Goal: Task Accomplishment & Management: Use online tool/utility

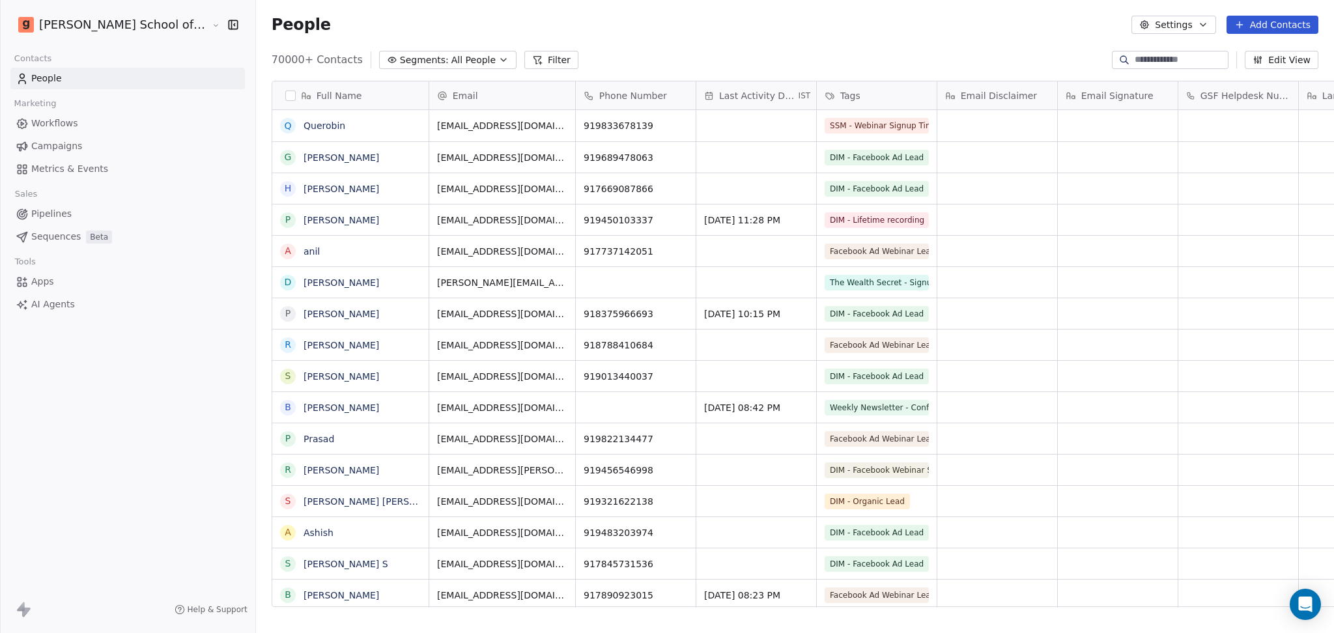
scroll to position [544, 1115]
click at [63, 145] on span "Campaigns" at bounding box center [56, 146] width 51 height 14
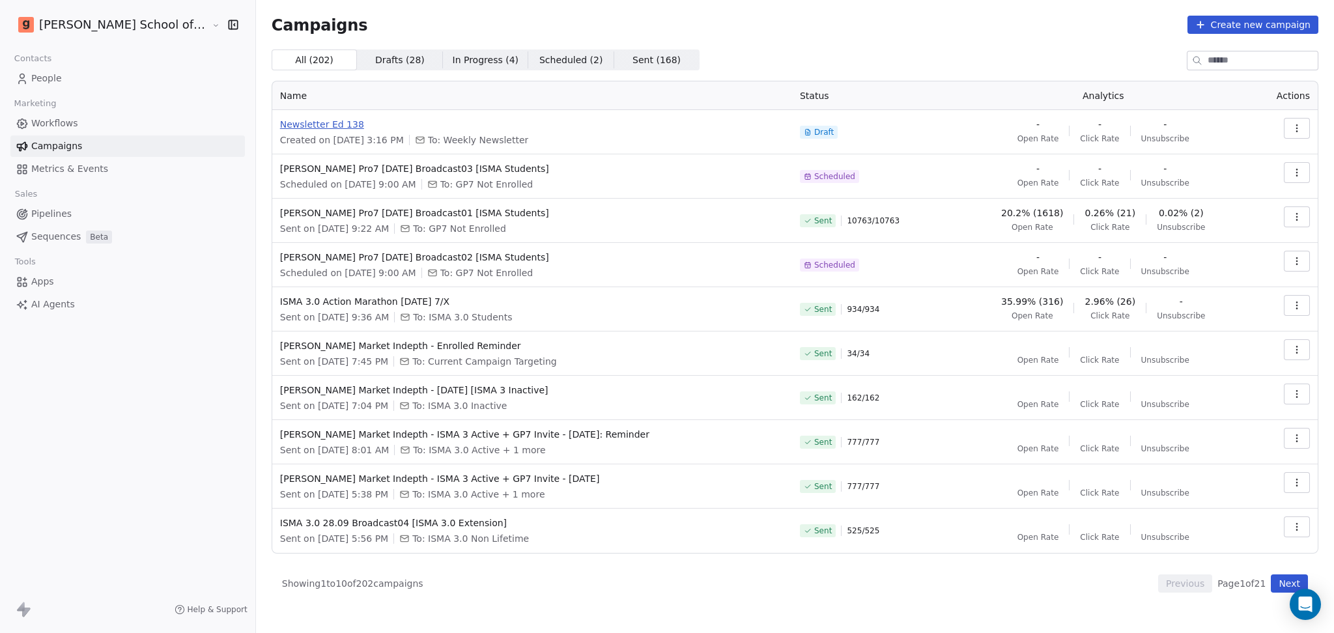
click at [280, 124] on span "Newsletter Ed 138" at bounding box center [532, 124] width 504 height 13
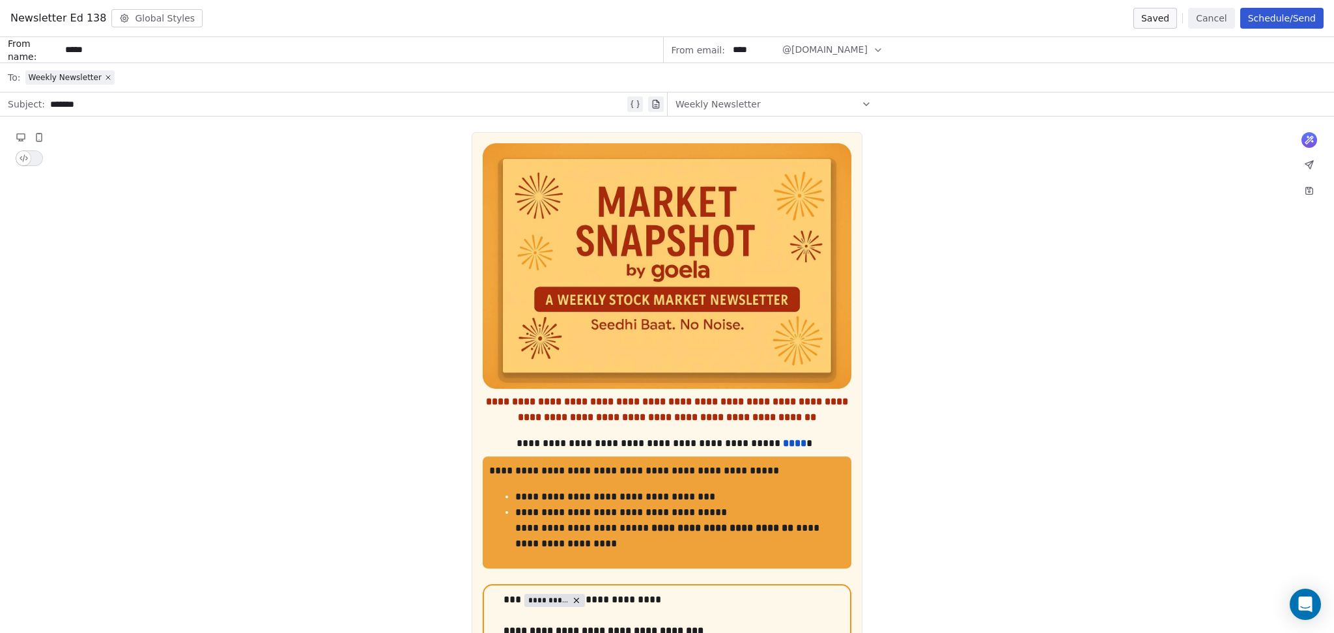
click at [174, 14] on button "Global Styles" at bounding box center [156, 18] width 91 height 18
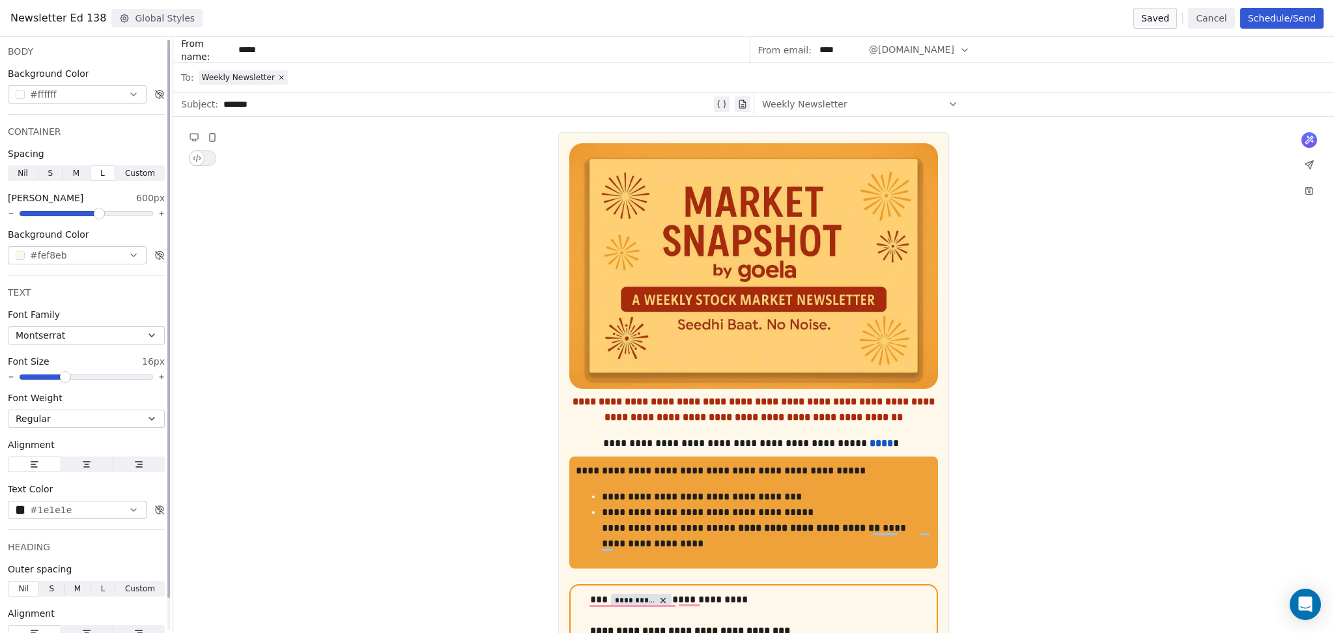
click at [115, 253] on button "#fef8eb" at bounding box center [77, 255] width 139 height 18
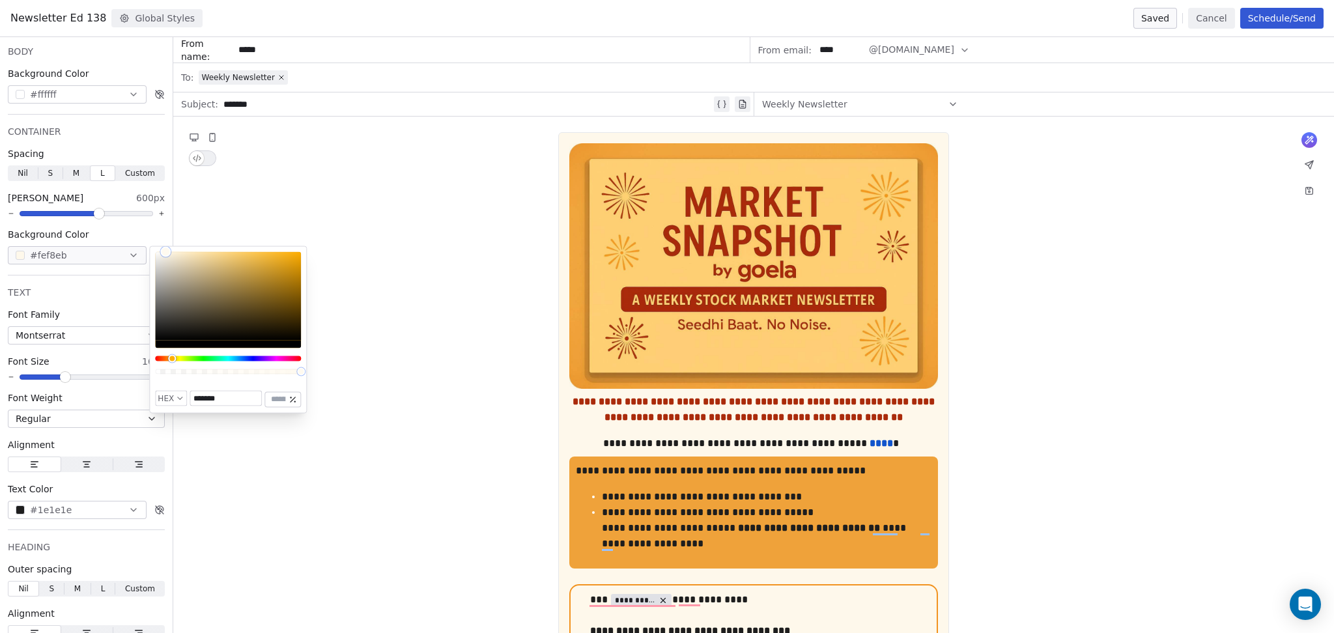
click at [229, 395] on input "*******" at bounding box center [225, 398] width 71 height 14
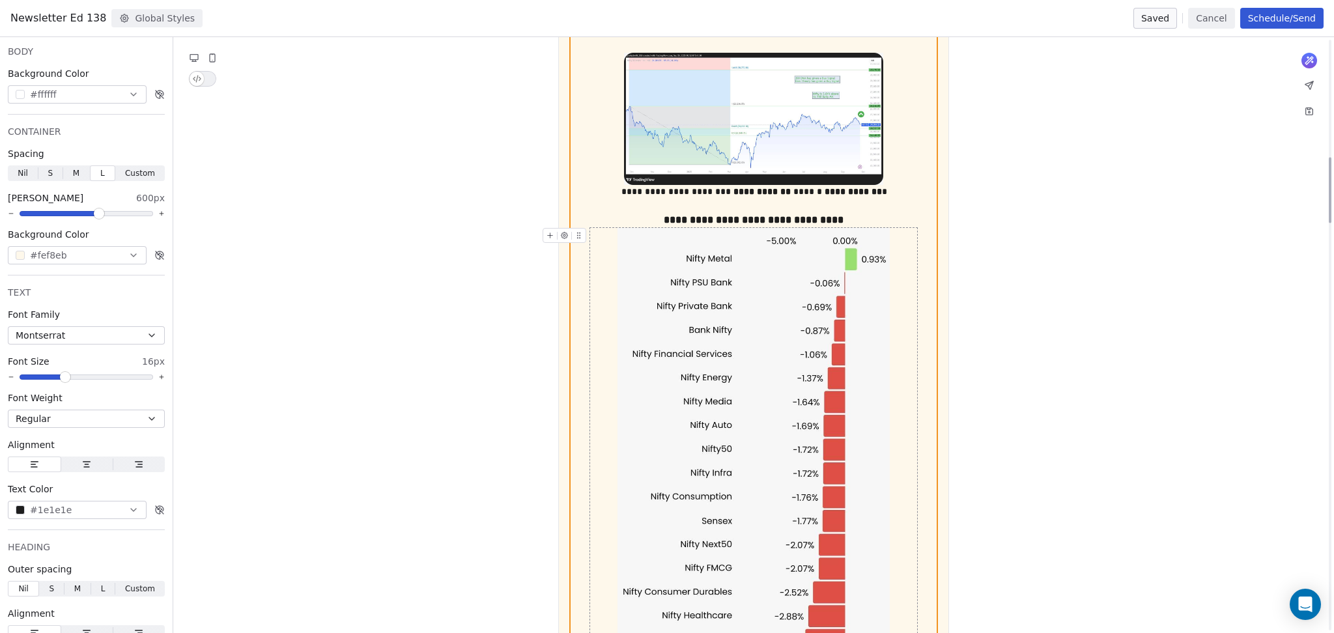
scroll to position [1128, 0]
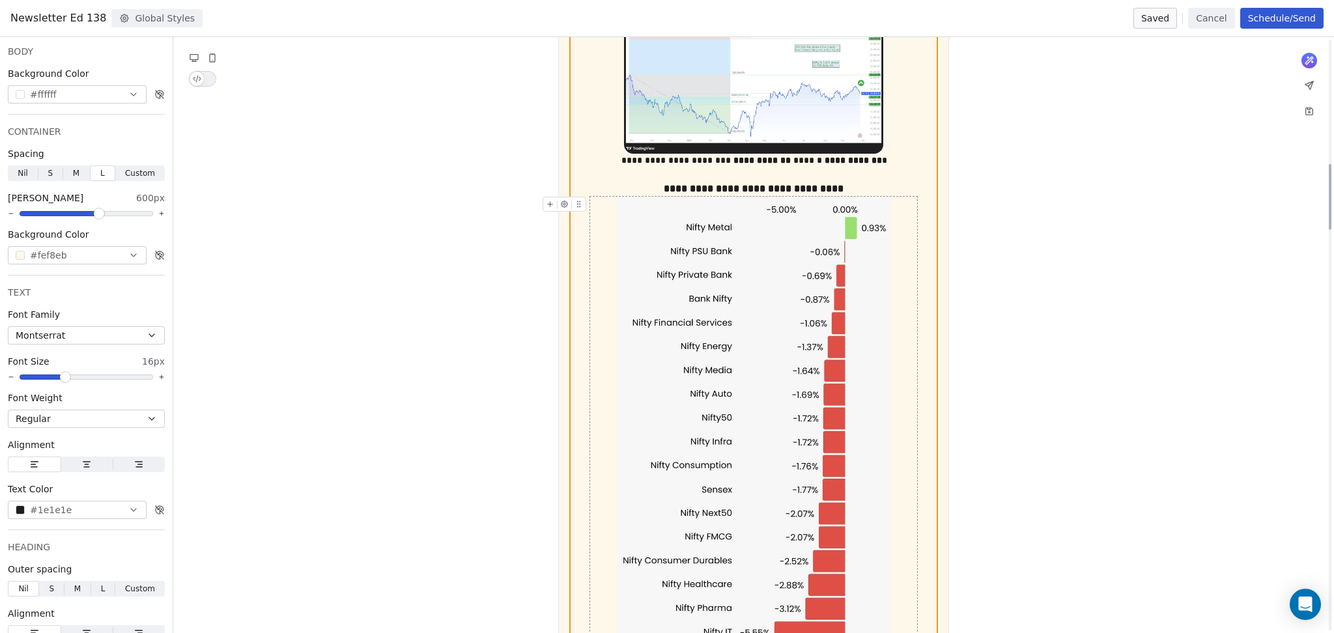
click at [785, 417] on img "To enrich screen reader interactions, please activate Accessibility in Grammarl…" at bounding box center [753, 424] width 272 height 454
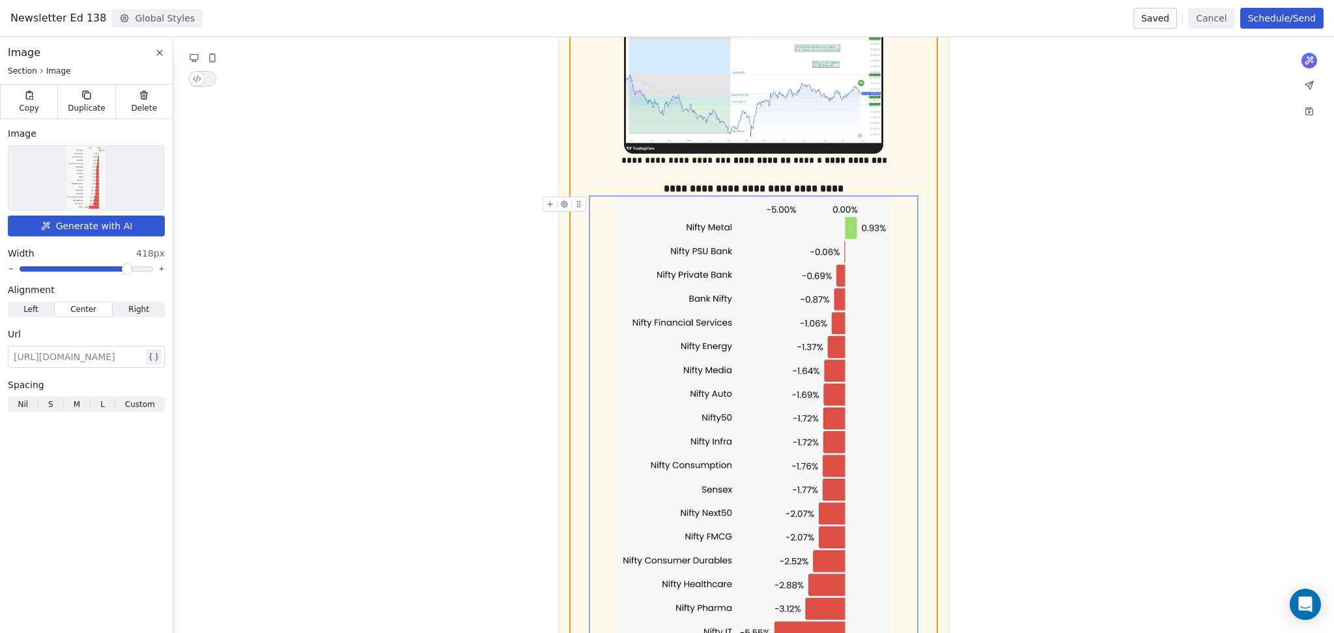
click at [105, 179] on div at bounding box center [85, 178] width 155 height 64
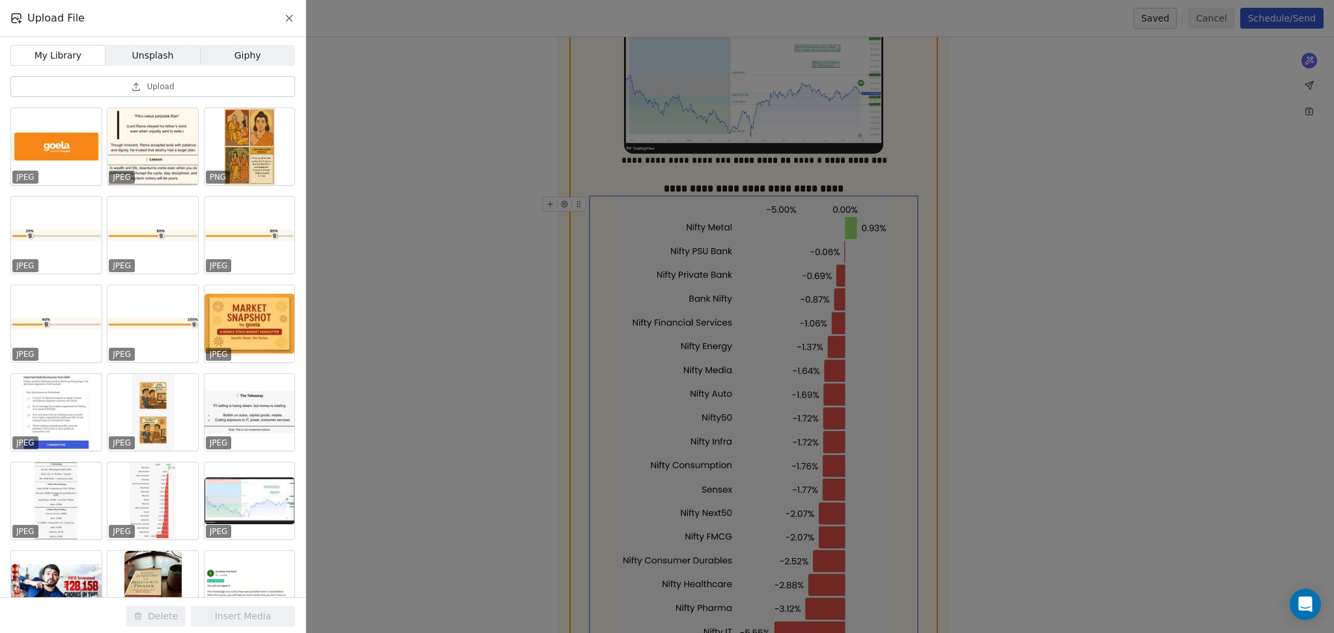
click at [158, 87] on span "Upload" at bounding box center [160, 86] width 27 height 10
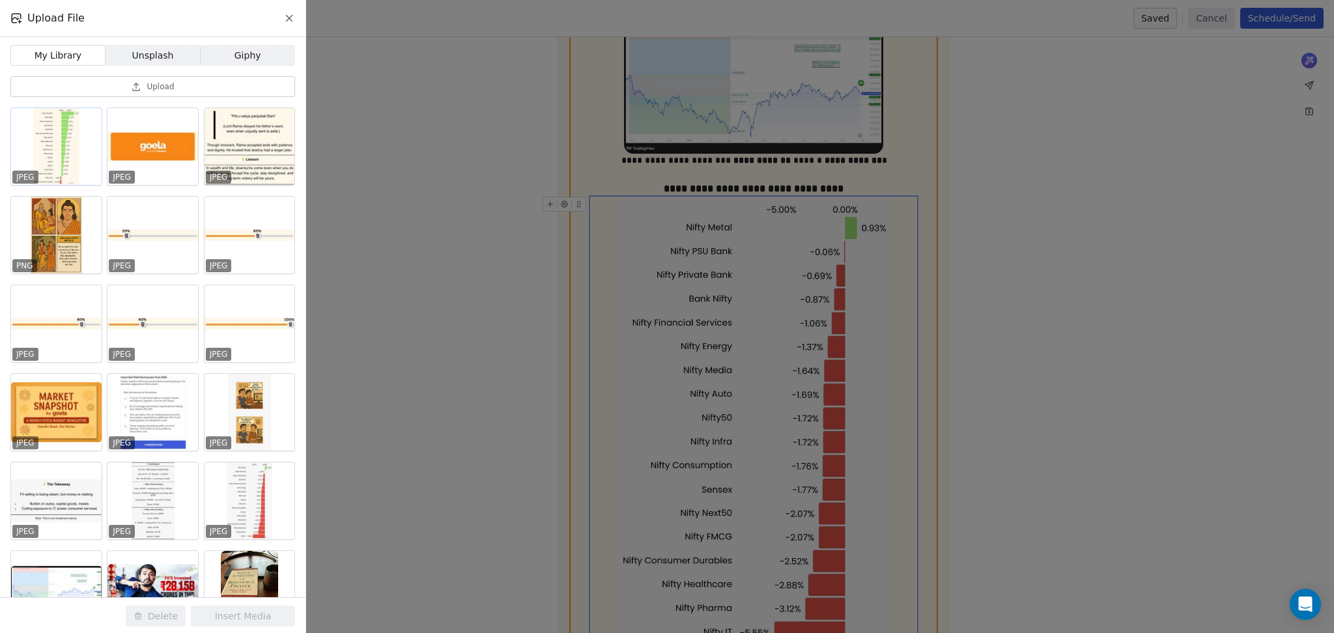
click at [68, 142] on div at bounding box center [56, 146] width 91 height 77
click at [258, 610] on button "Insert Media" at bounding box center [243, 616] width 104 height 21
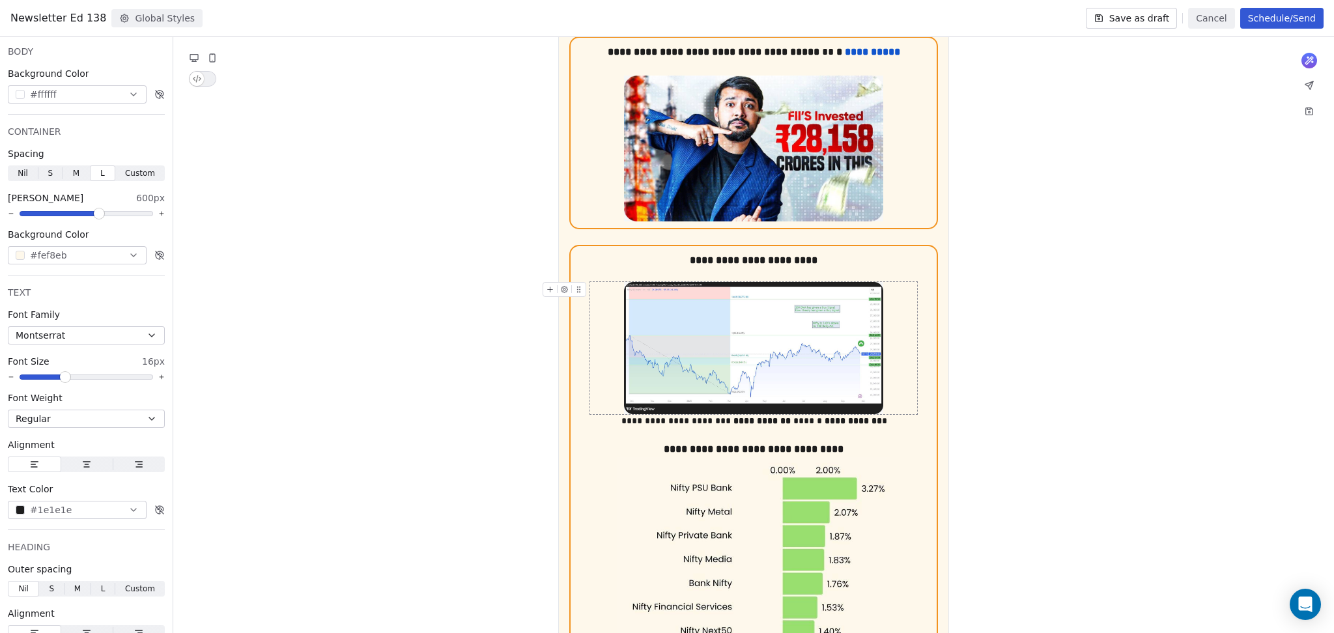
click at [701, 345] on img "To enrich screen reader interactions, please activate Accessibility in Grammarl…" at bounding box center [753, 348] width 259 height 133
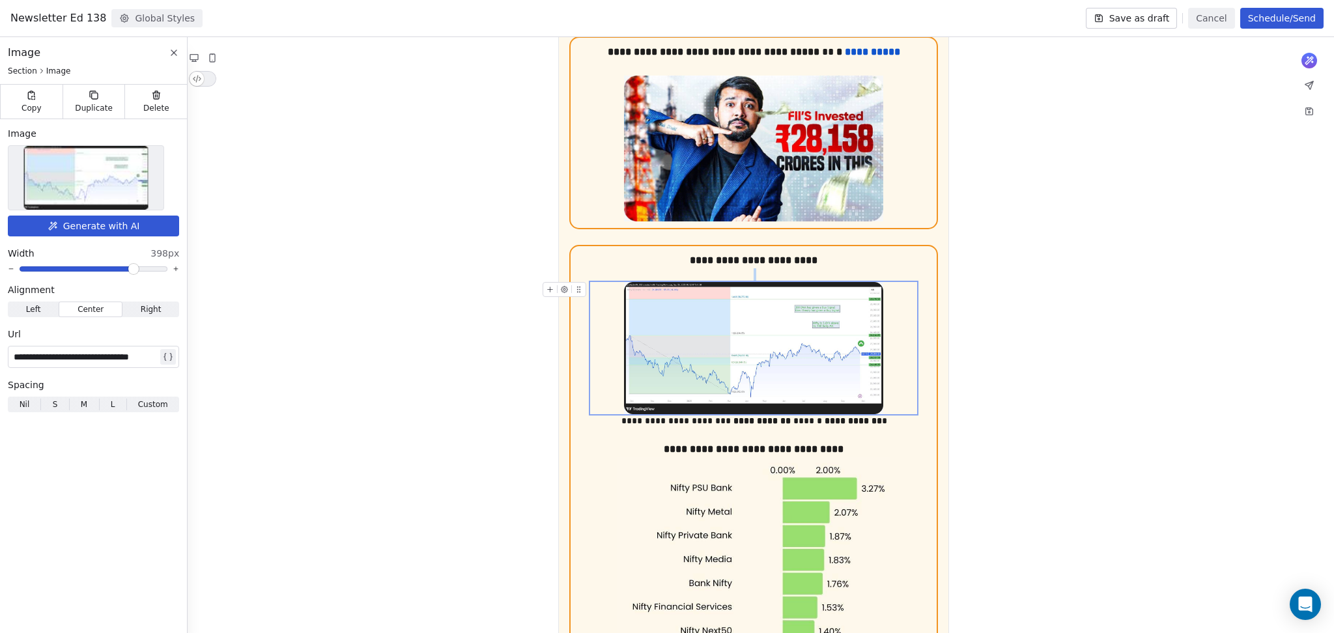
click at [103, 184] on img at bounding box center [86, 178] width 124 height 64
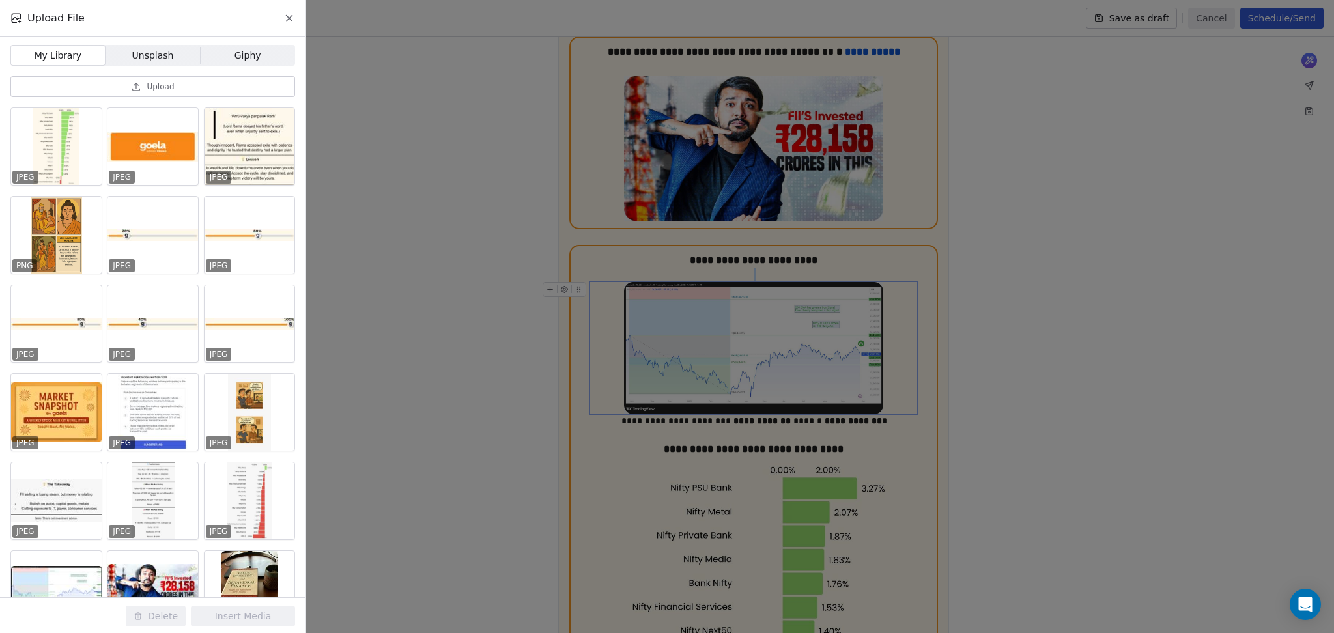
click at [133, 85] on icon at bounding box center [136, 86] width 10 height 10
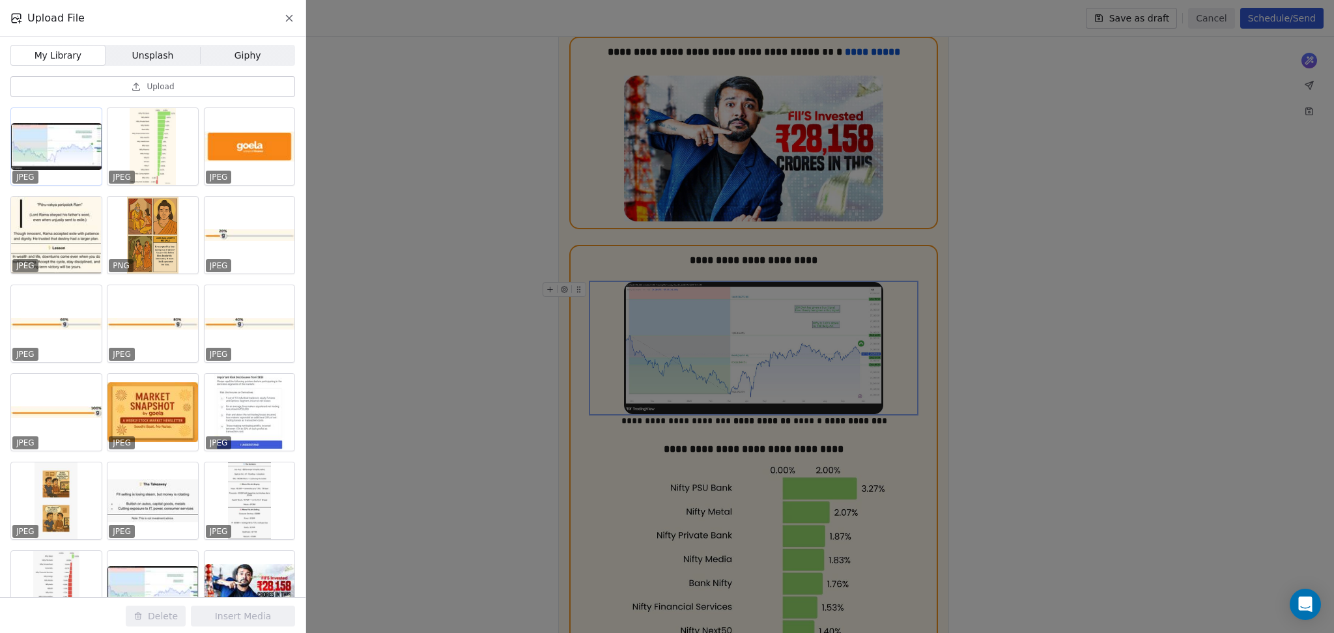
click at [51, 151] on div at bounding box center [56, 146] width 91 height 77
click at [236, 609] on button "Insert Media" at bounding box center [243, 616] width 104 height 21
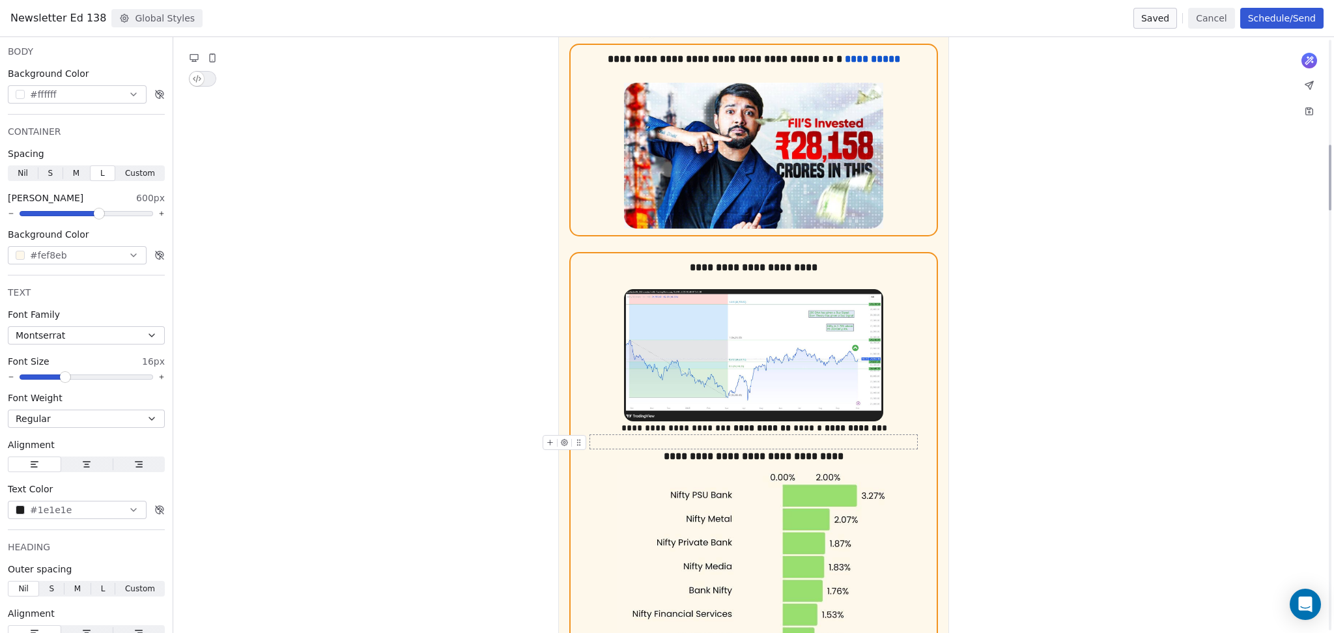
scroll to position [861, 0]
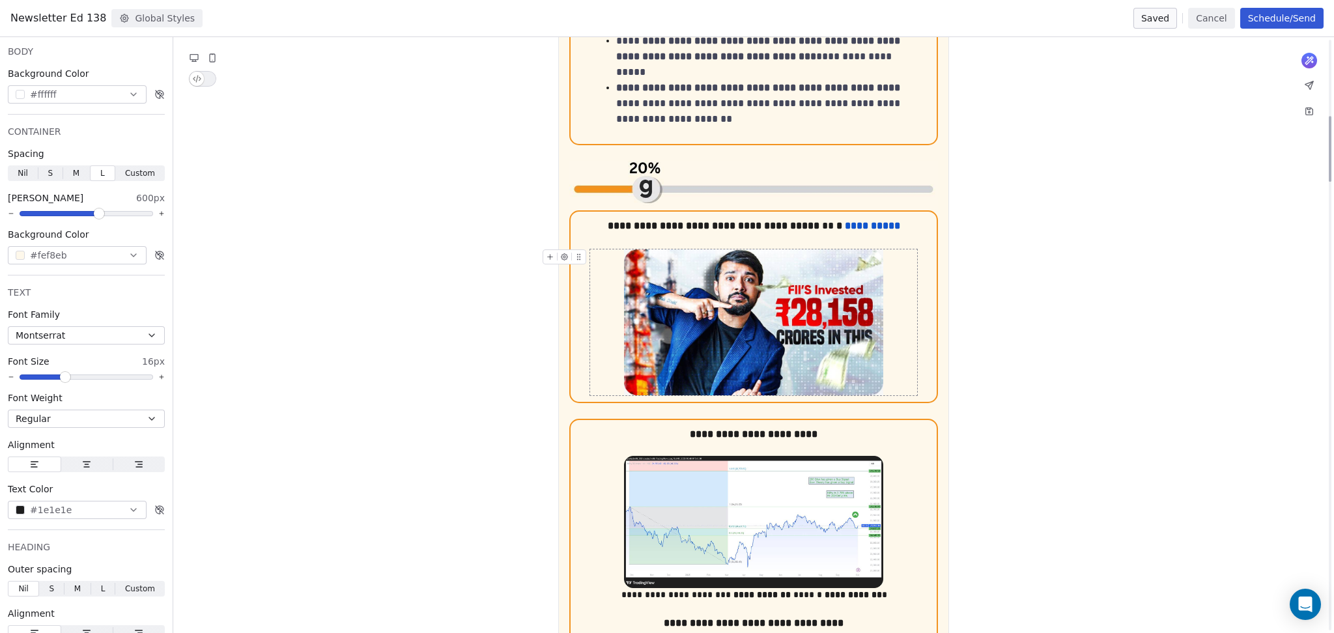
click at [668, 300] on img "To enrich screen reader interactions, please activate Accessibility in Grammarl…" at bounding box center [753, 322] width 259 height 146
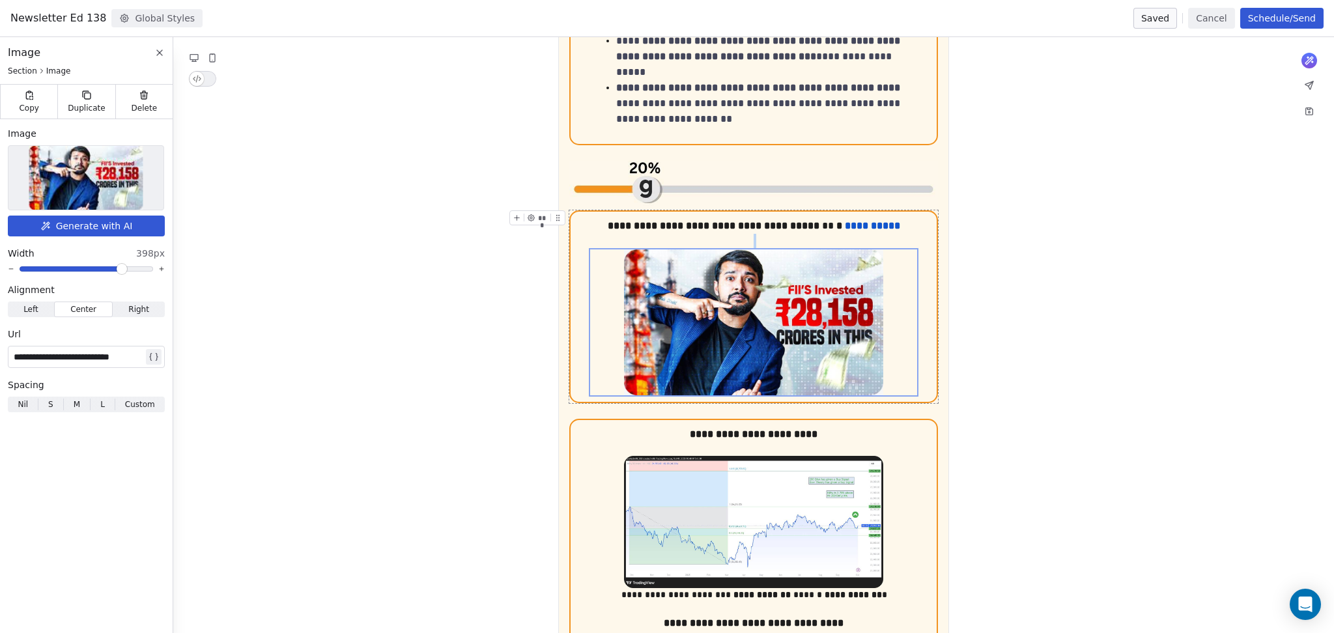
click at [84, 177] on img at bounding box center [86, 178] width 114 height 64
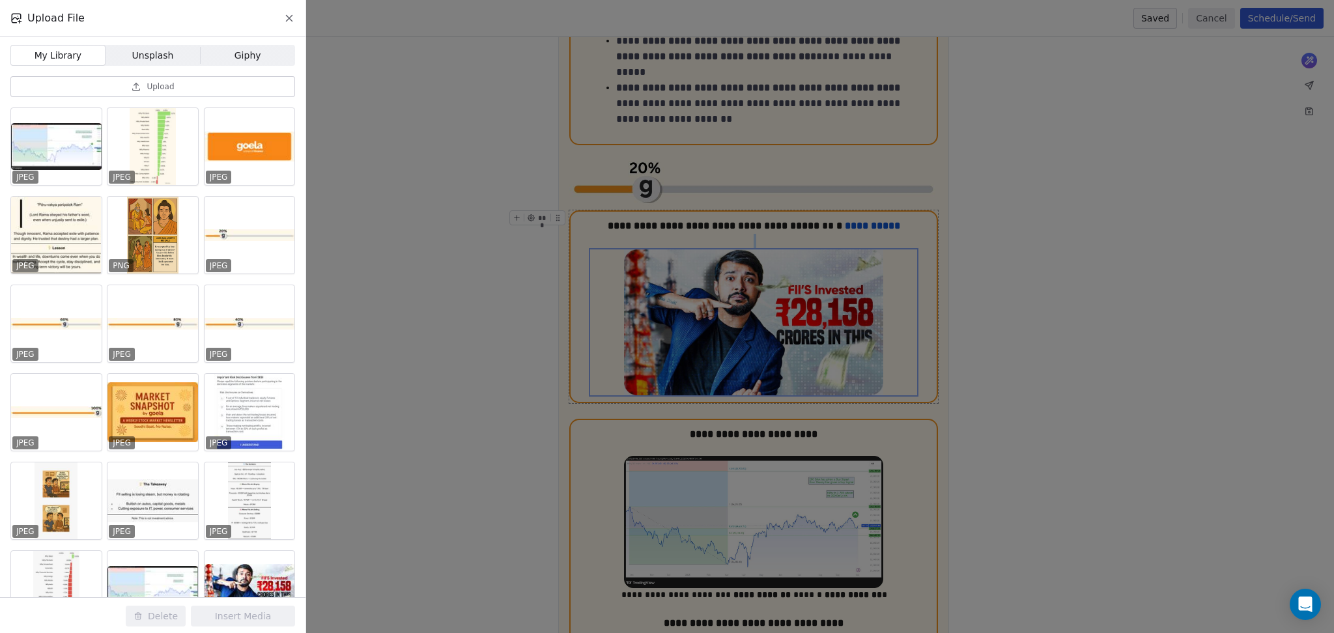
click at [202, 86] on button "Upload" at bounding box center [152, 86] width 285 height 21
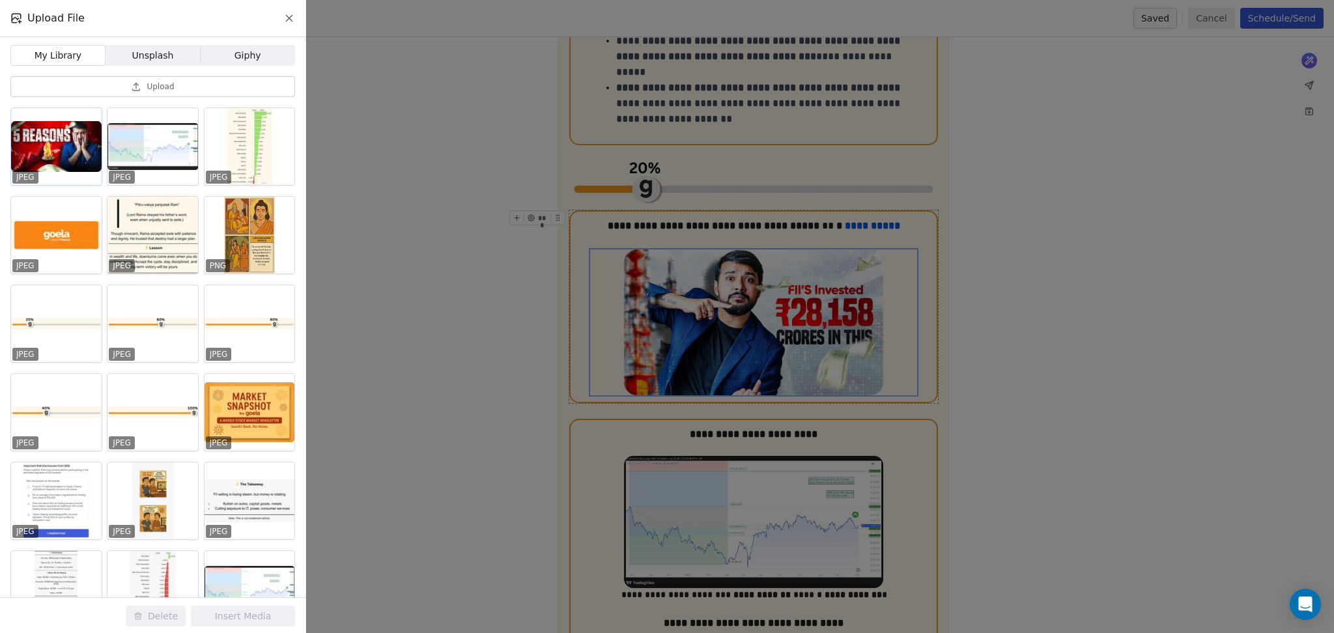
click at [59, 167] on div at bounding box center [56, 146] width 91 height 77
click at [260, 608] on button "Insert Media" at bounding box center [243, 616] width 104 height 21
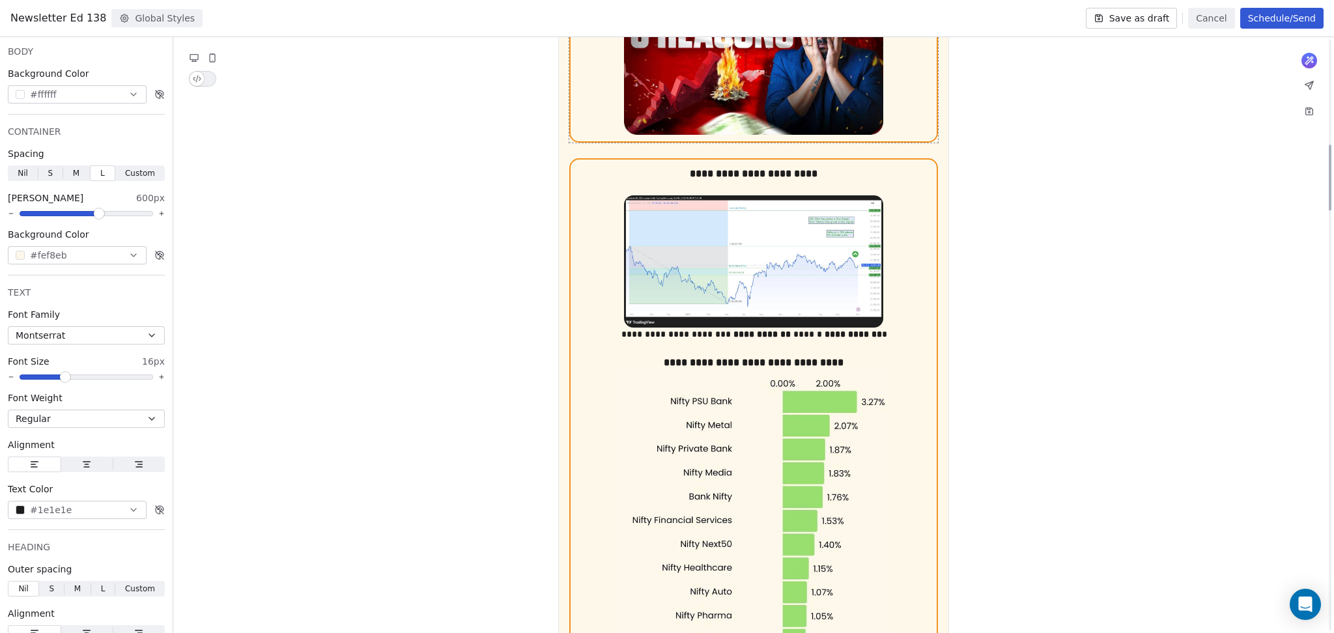
scroll to position [1037, 0]
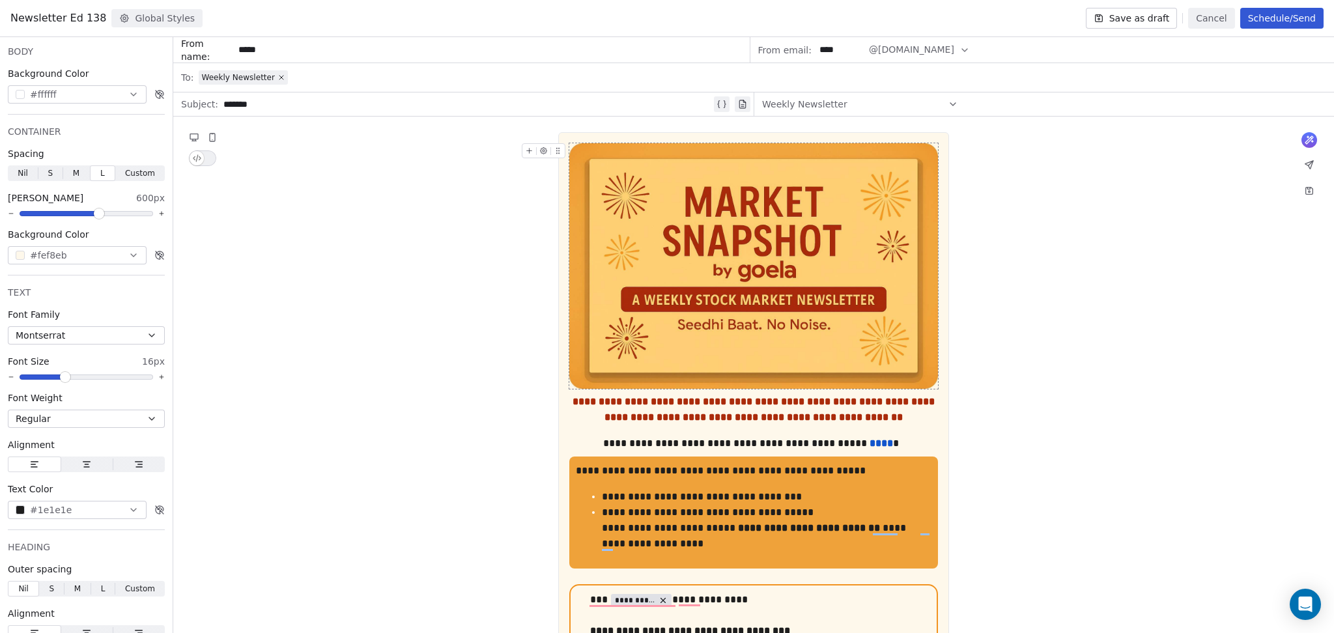
click at [404, 109] on div "*******" at bounding box center [467, 104] width 488 height 16
click at [218, 104] on div "*******" at bounding box center [473, 104] width 511 height 21
click at [313, 109] on div "**********" at bounding box center [467, 104] width 488 height 16
click at [323, 108] on div "**********" at bounding box center [467, 104] width 488 height 16
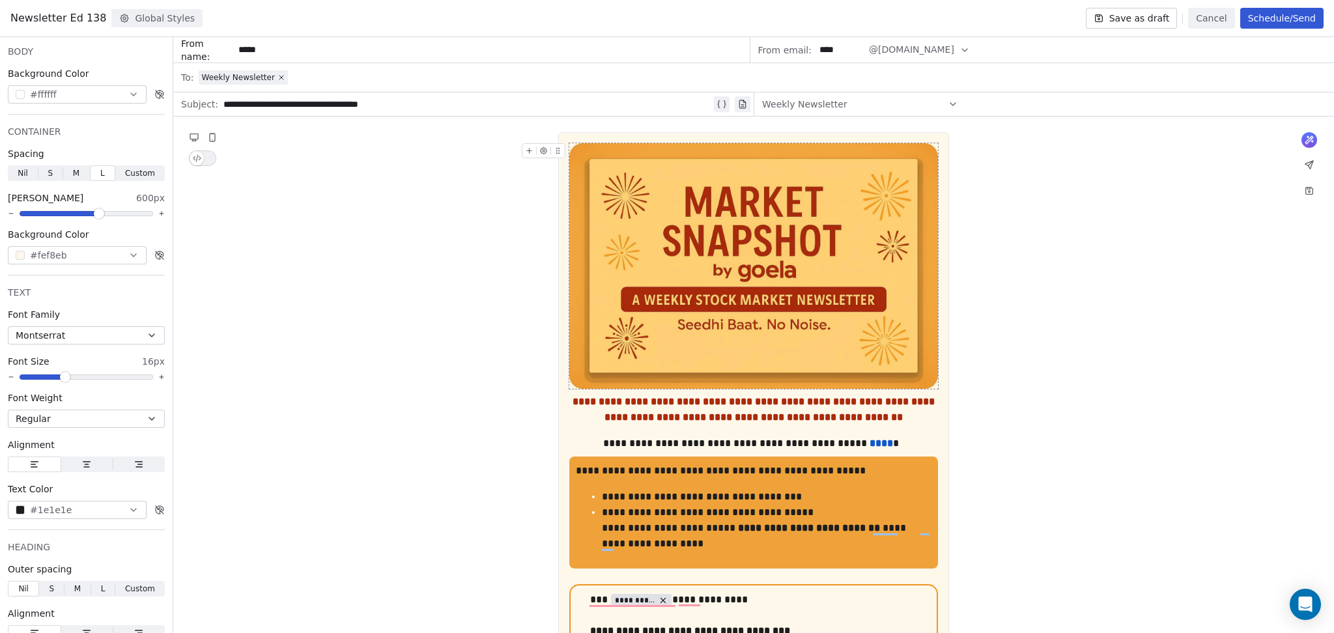
click at [1164, 4] on div "Newsletter Ed 138 Global Styles Save as draft Cancel Schedule/Send" at bounding box center [667, 18] width 1334 height 37
click at [1156, 14] on button "Save as draft" at bounding box center [1131, 18] width 92 height 21
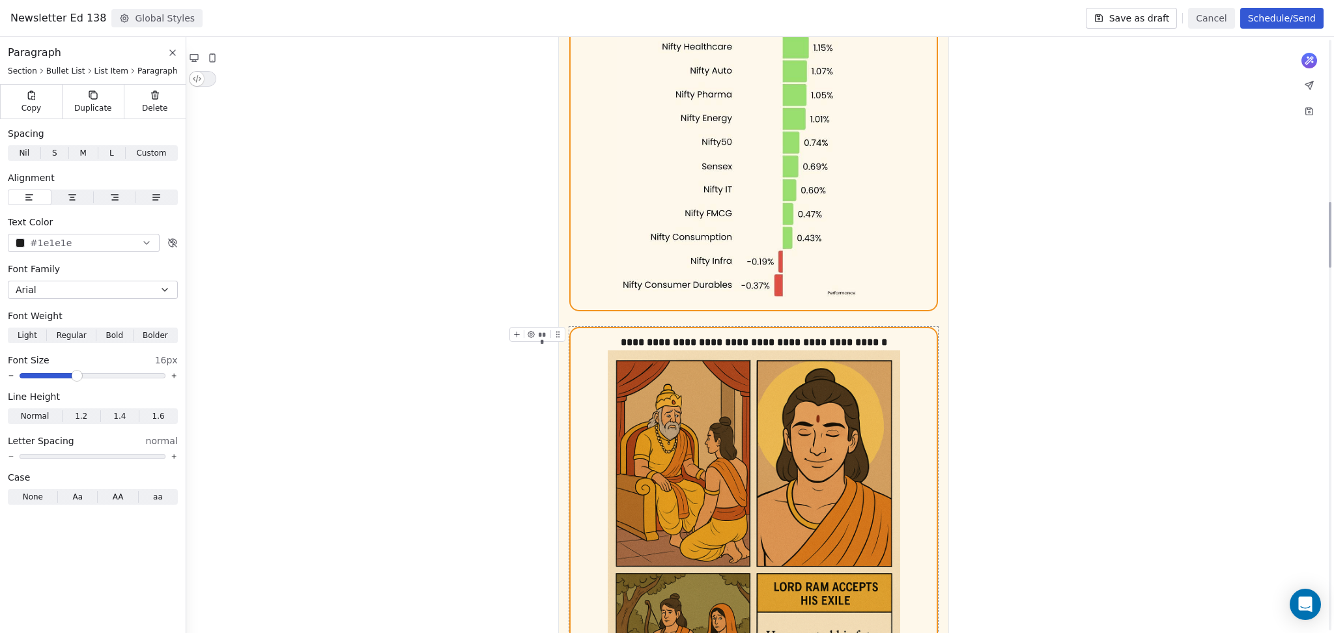
scroll to position [1476, 0]
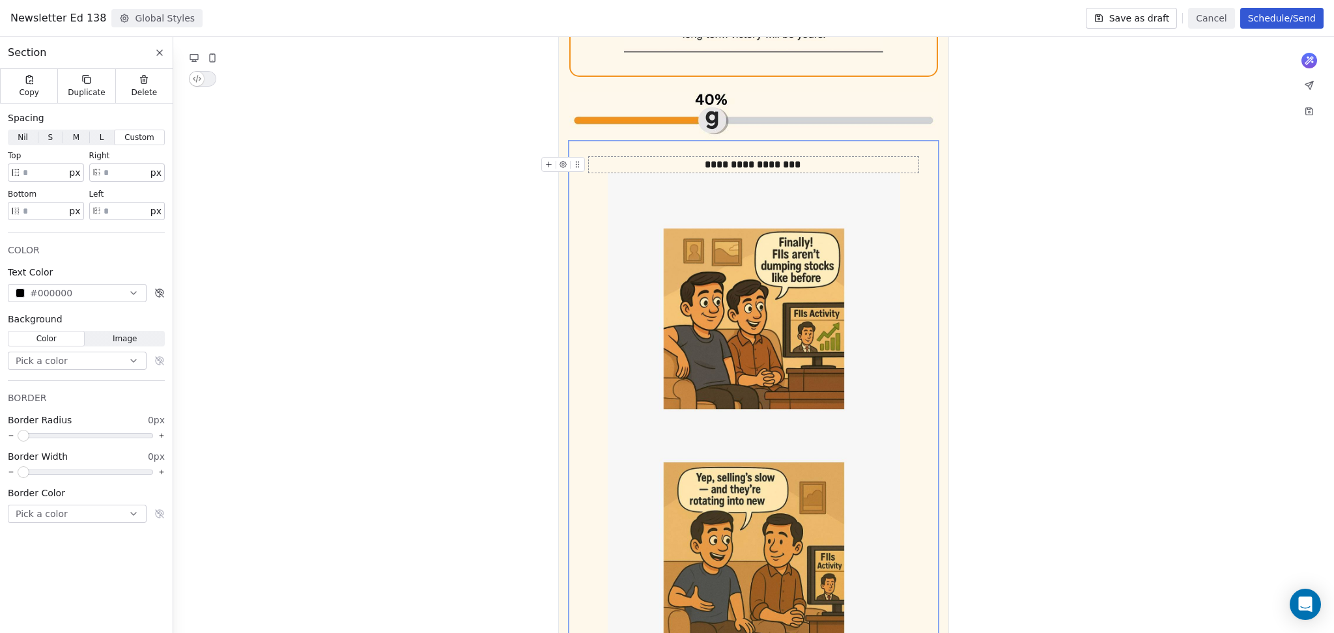
click at [815, 157] on div "**********" at bounding box center [753, 165] width 329 height 16
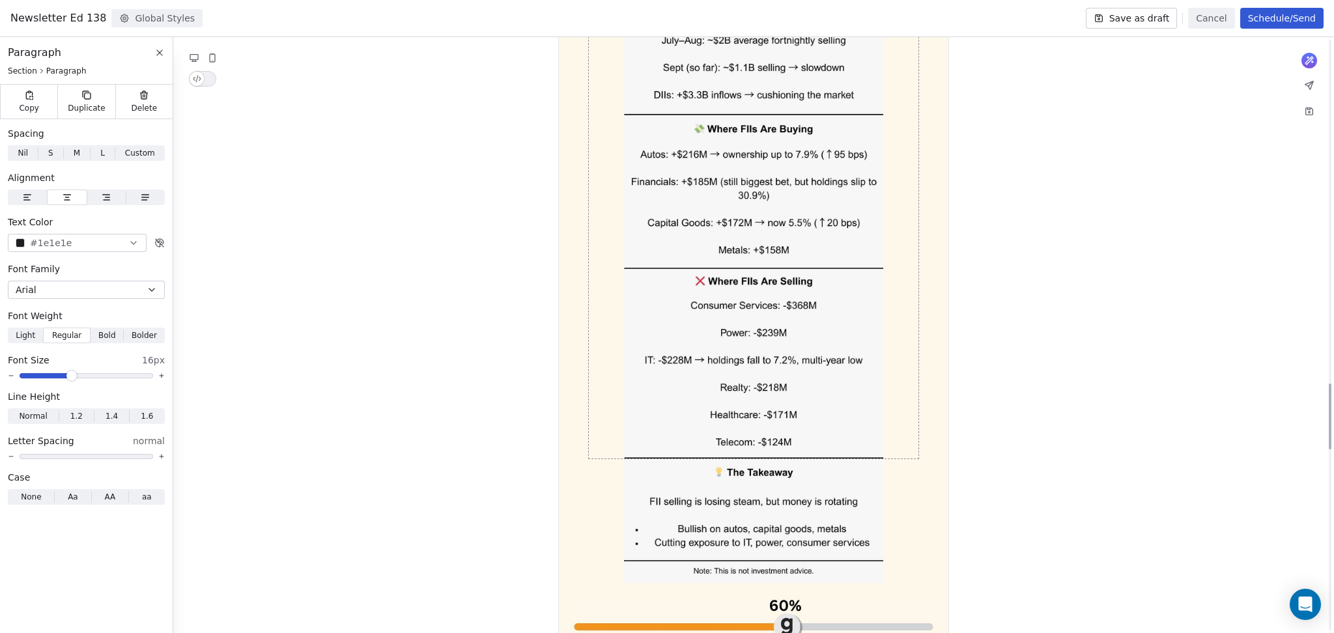
click at [768, 337] on img "To enrich screen reader interactions, please activate Accessibility in Grammarl…" at bounding box center [753, 228] width 259 height 461
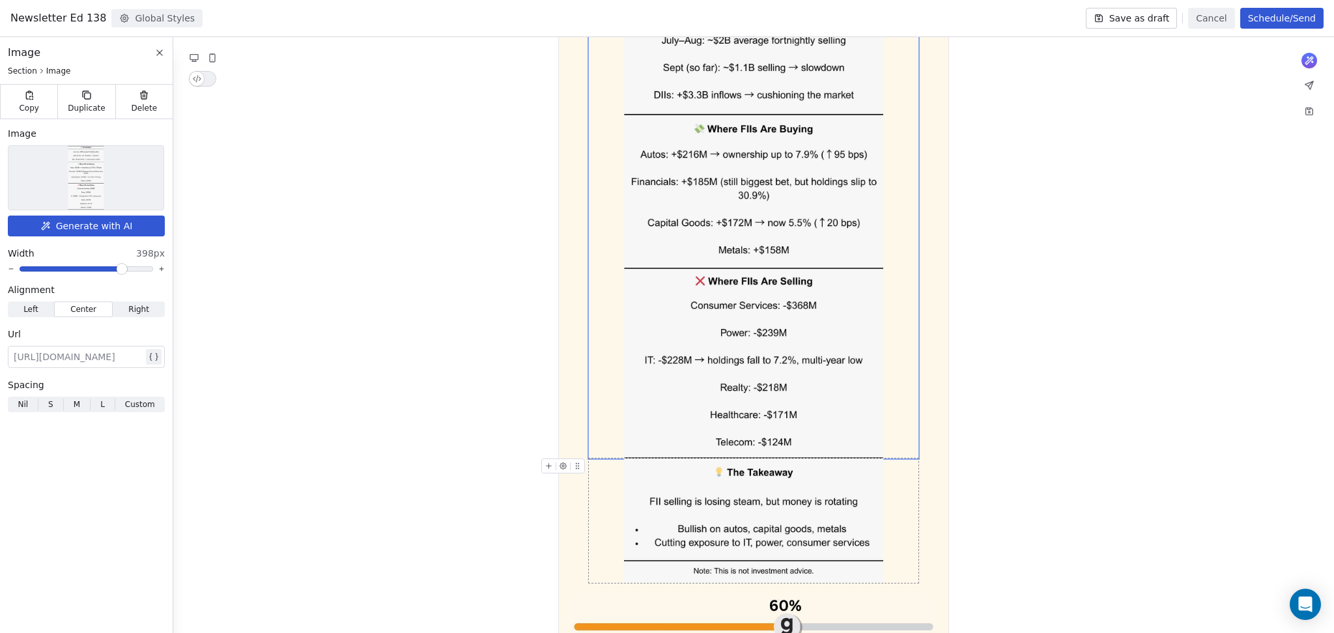
click at [737, 464] on img "To enrich screen reader interactions, please activate Accessibility in Grammarl…" at bounding box center [753, 520] width 259 height 124
